Goal: Transaction & Acquisition: Download file/media

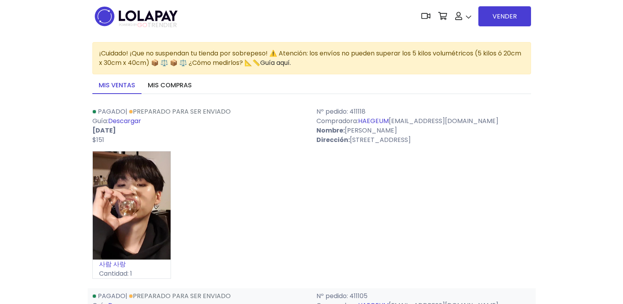
click at [348, 208] on div "사람 사랑 Cantidad: 1" at bounding box center [311, 218] width 439 height 134
click at [137, 120] on link "Descargar" at bounding box center [124, 120] width 33 height 9
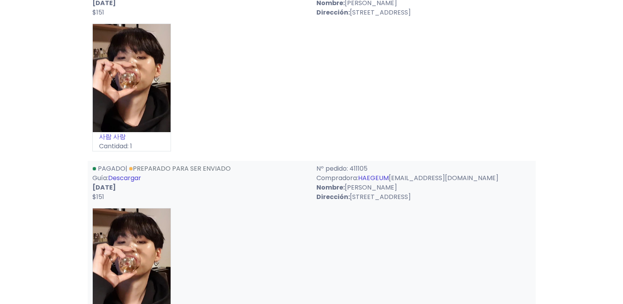
scroll to position [181, 0]
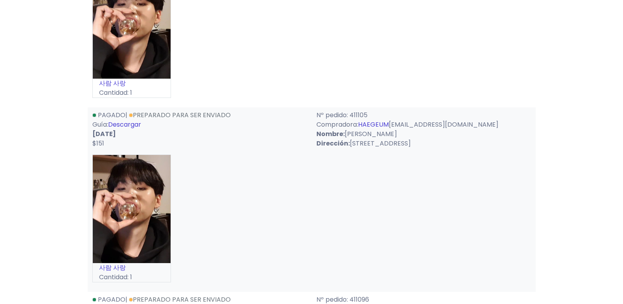
click at [140, 125] on link "Descargar" at bounding box center [124, 124] width 33 height 9
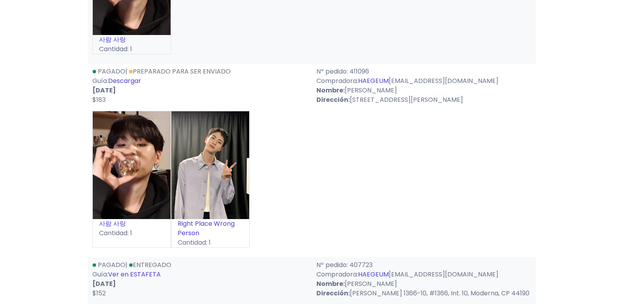
scroll to position [442, 0]
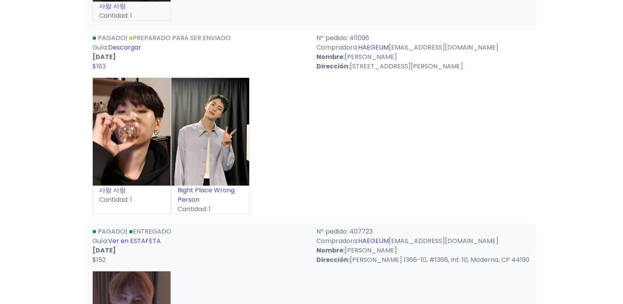
click at [135, 48] on link "Descargar" at bounding box center [124, 47] width 33 height 9
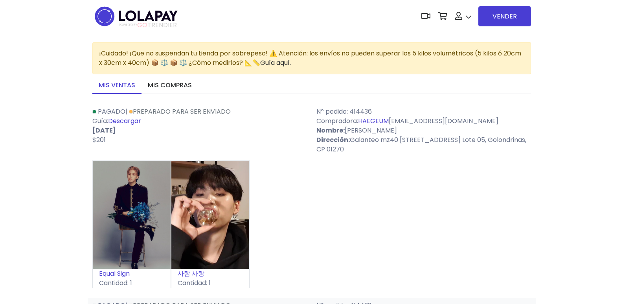
click at [132, 120] on link "Descargar" at bounding box center [124, 120] width 33 height 9
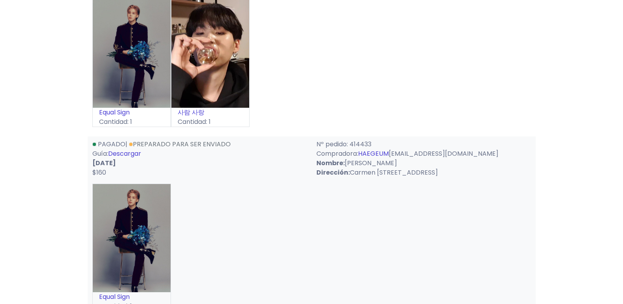
scroll to position [168, 0]
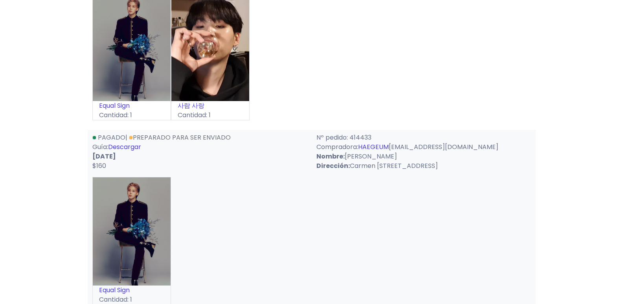
click at [138, 148] on link "Descargar" at bounding box center [124, 146] width 33 height 9
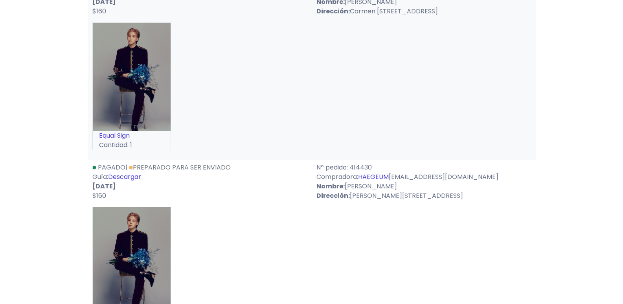
scroll to position [403, 0]
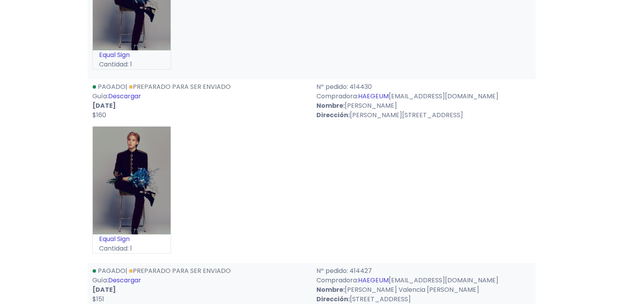
click at [135, 101] on link "Descargar" at bounding box center [124, 96] width 33 height 9
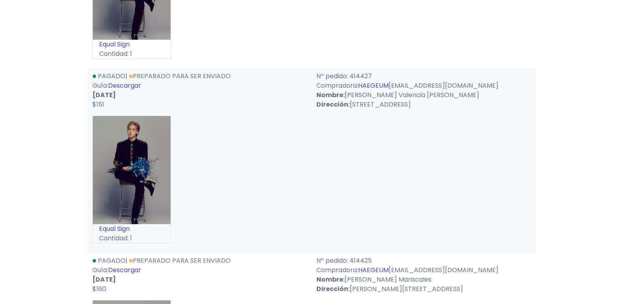
scroll to position [645, 0]
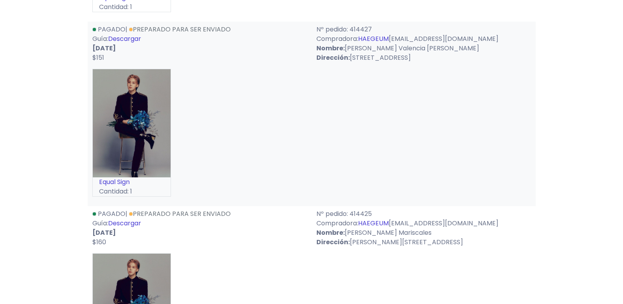
click at [138, 43] on link "Descargar" at bounding box center [124, 38] width 33 height 9
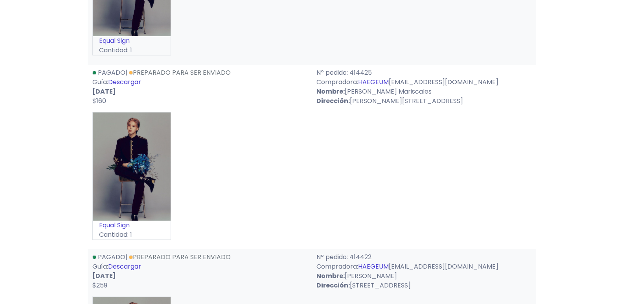
scroll to position [799, 0]
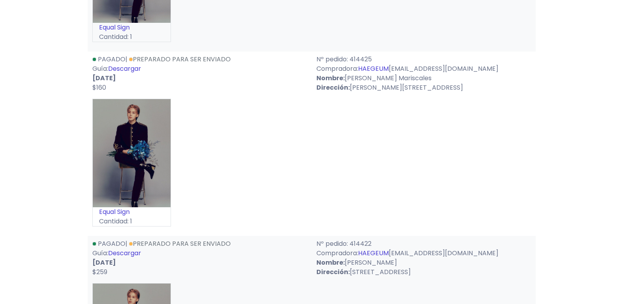
click at [123, 73] on link "Descargar" at bounding box center [124, 68] width 33 height 9
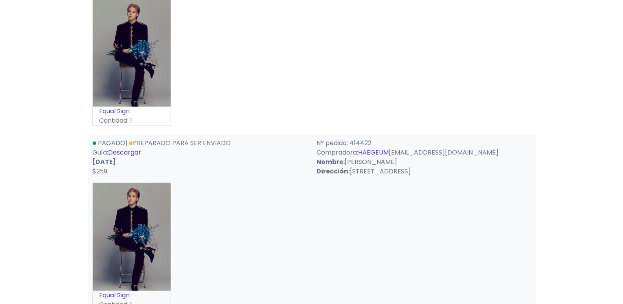
scroll to position [981, 0]
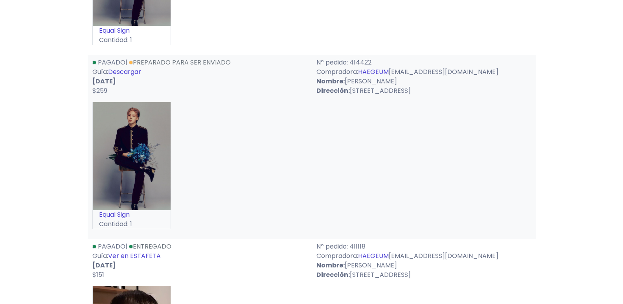
click at [127, 76] on link "Descargar" at bounding box center [124, 71] width 33 height 9
